Goal: Information Seeking & Learning: Learn about a topic

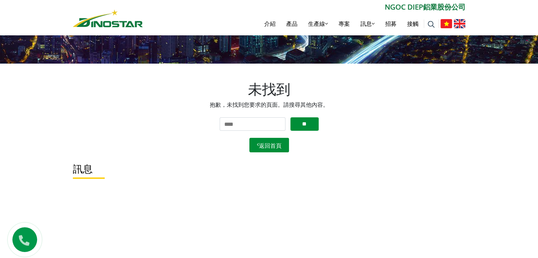
scroll to position [106, 0]
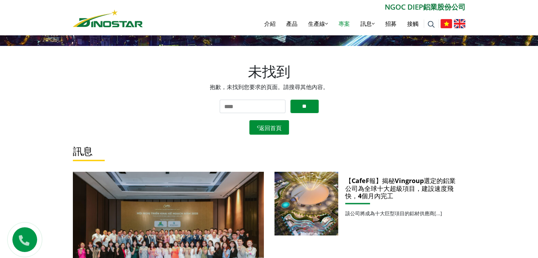
click at [342, 25] on font "專案" at bounding box center [344, 24] width 11 height 8
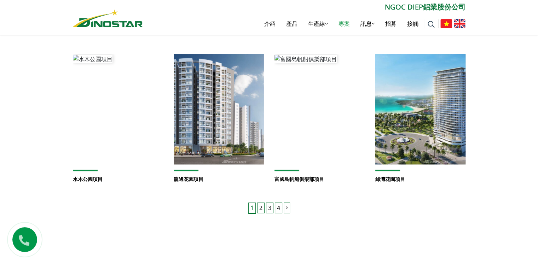
scroll to position [496, 0]
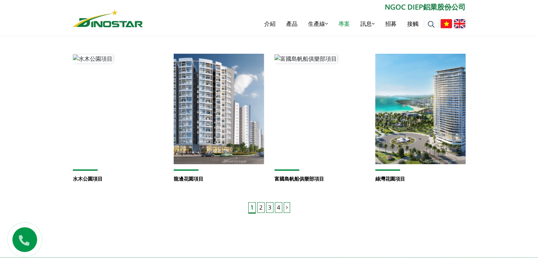
click at [262, 205] on font "2" at bounding box center [261, 208] width 3 height 8
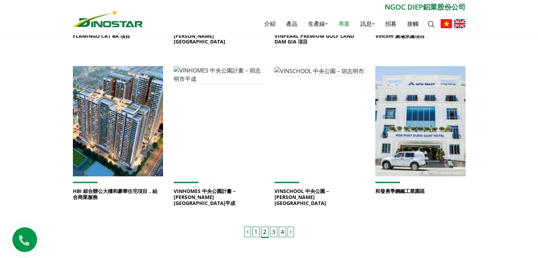
scroll to position [496, 0]
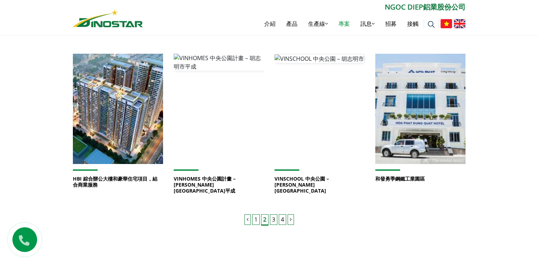
click at [275, 216] on font "3" at bounding box center [273, 220] width 3 height 8
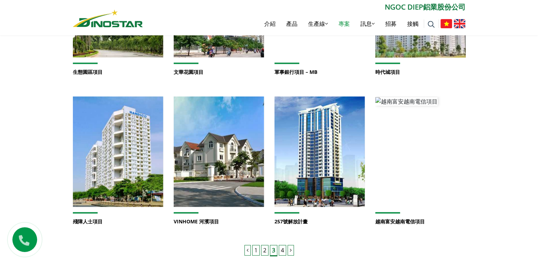
scroll to position [460, 0]
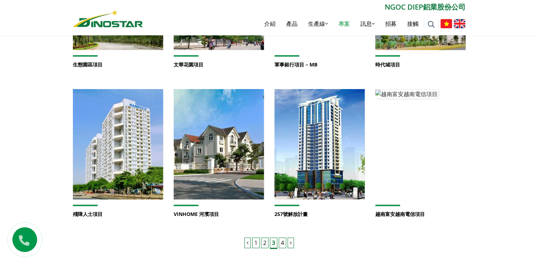
click at [284, 240] on font "4" at bounding box center [282, 243] width 3 height 8
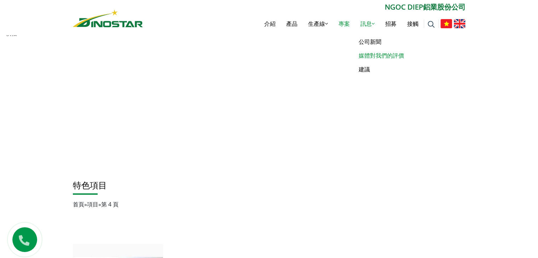
click at [368, 56] on font "媒體對我們的評價" at bounding box center [381, 56] width 45 height 8
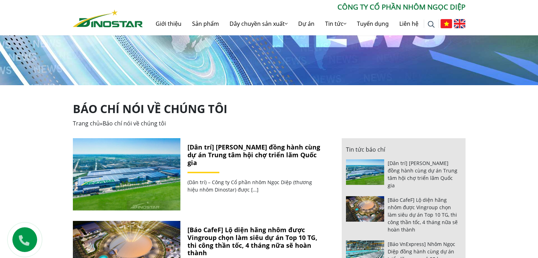
scroll to position [106, 0]
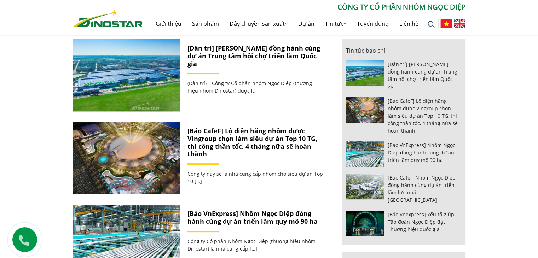
scroll to position [177, 0]
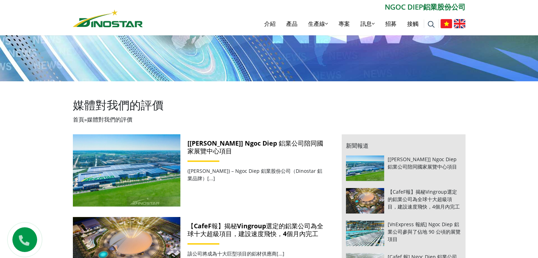
scroll to position [106, 0]
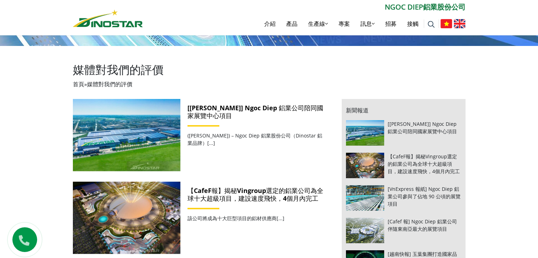
click at [304, 192] on font "【CafeF報】揭秘Vingroup選定的鋁業公司為全球十大超級項目，建設速度飛快，4個月內完工" at bounding box center [256, 195] width 136 height 16
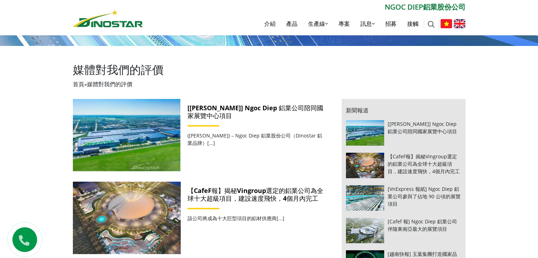
click at [151, 205] on img at bounding box center [126, 217] width 115 height 77
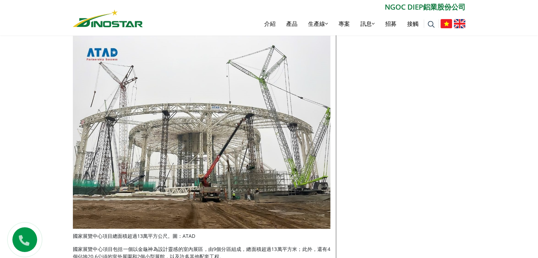
scroll to position [850, 0]
